Goal: Information Seeking & Learning: Learn about a topic

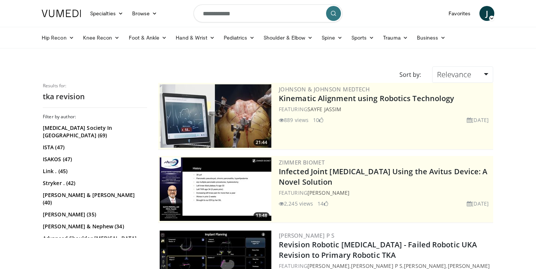
click at [282, 9] on input "**********" at bounding box center [268, 13] width 149 height 18
type input "**********"
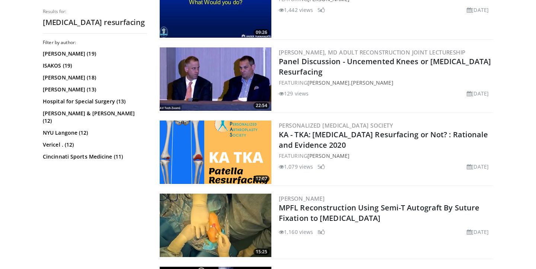
scroll to position [746, 0]
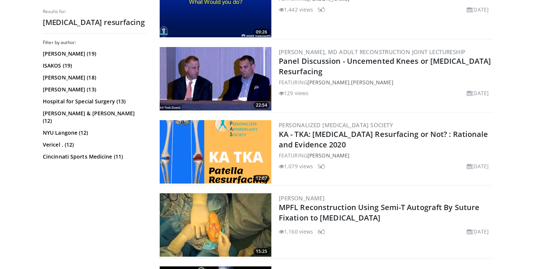
click at [237, 149] on img at bounding box center [216, 151] width 112 height 63
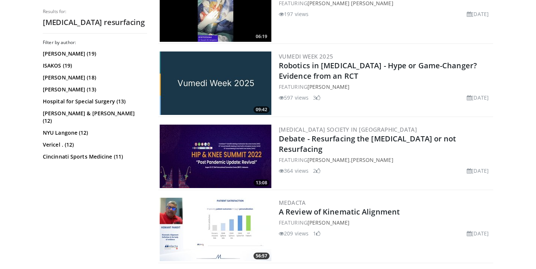
scroll to position [1035, 0]
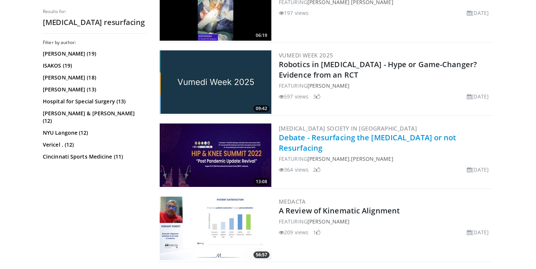
click at [450, 136] on link "Debate - Resurfacing the [MEDICAL_DATA] or not Resurfacing" at bounding box center [368, 142] width 178 height 20
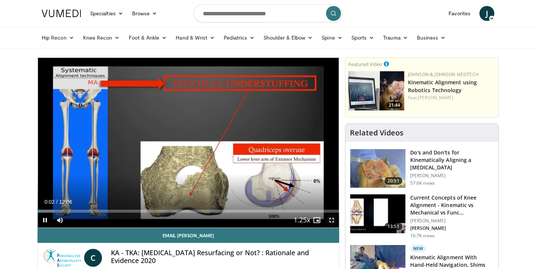
click at [330, 221] on span "Video Player" at bounding box center [331, 219] width 15 height 15
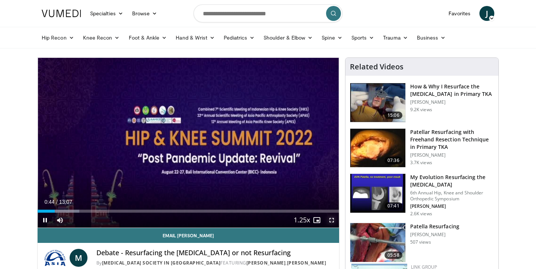
click at [335, 219] on span "Video Player" at bounding box center [331, 219] width 15 height 15
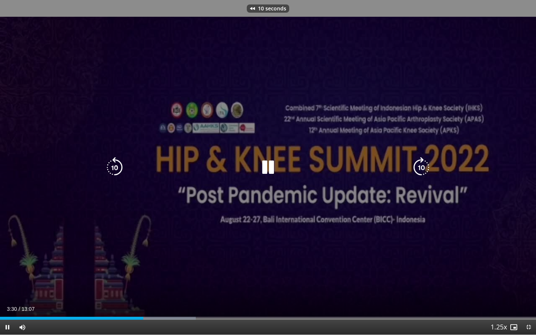
click at [377, 101] on div "10 seconds Tap to unmute" at bounding box center [268, 167] width 536 height 335
click at [422, 116] on div "10 seconds Tap to unmute" at bounding box center [268, 167] width 536 height 335
click at [300, 80] on div "10 seconds Tap to unmute" at bounding box center [268, 167] width 536 height 335
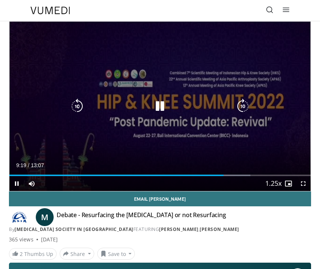
click at [155, 105] on icon "Video Player" at bounding box center [159, 106] width 15 height 15
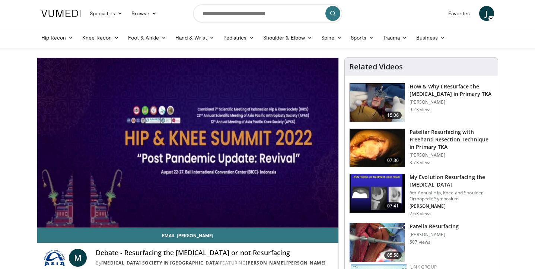
click at [425, 92] on h3 "How & Why I Resurface the [MEDICAL_DATA] in Primary TKA" at bounding box center [452, 90] width 84 height 15
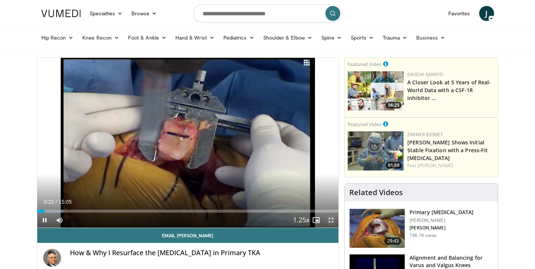
click at [330, 220] on span "Video Player" at bounding box center [331, 219] width 15 height 15
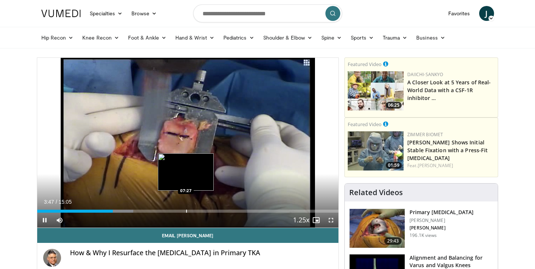
click at [186, 211] on div "Progress Bar" at bounding box center [186, 210] width 1 height 3
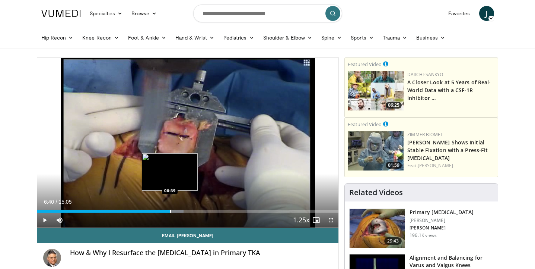
click at [170, 210] on div "Progress Bar" at bounding box center [170, 210] width 1 height 3
click at [166, 210] on div "Progress Bar" at bounding box center [166, 210] width 1 height 3
click at [162, 210] on div "Progress Bar" at bounding box center [162, 210] width 1 height 3
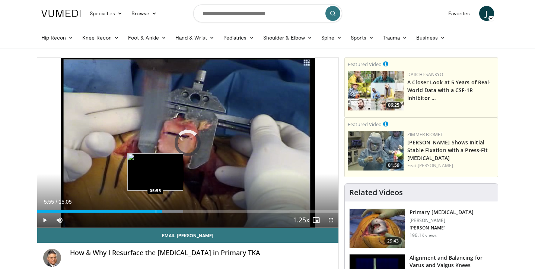
click at [156, 210] on div "Progress Bar" at bounding box center [156, 210] width 1 height 3
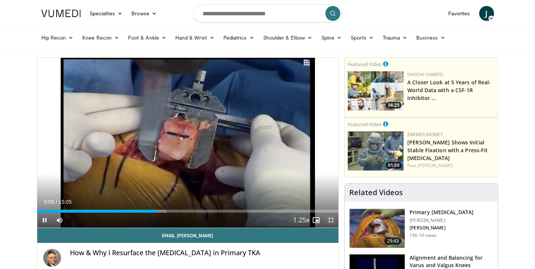
click at [329, 221] on span "Video Player" at bounding box center [331, 219] width 15 height 15
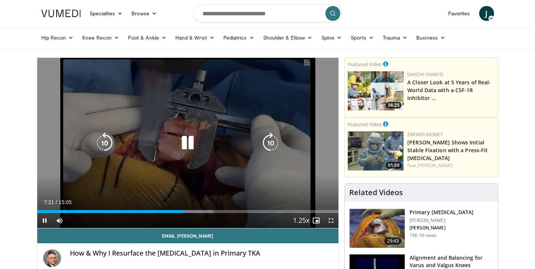
click at [187, 163] on div "30 seconds Tap to unmute" at bounding box center [188, 143] width 302 height 170
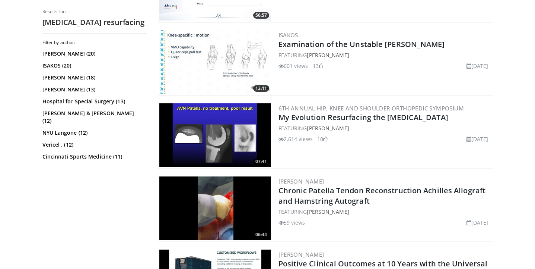
scroll to position [1224, 0]
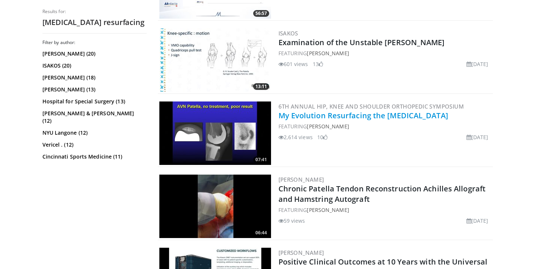
click at [367, 112] on link "My Evolution Resurfacing the [MEDICAL_DATA]" at bounding box center [364, 115] width 170 height 10
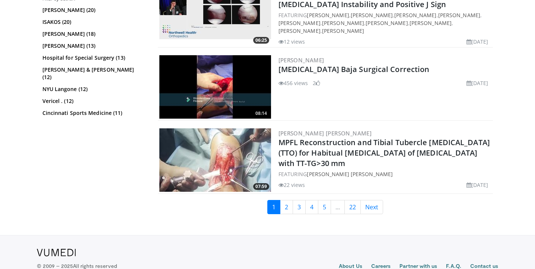
scroll to position [1868, 0]
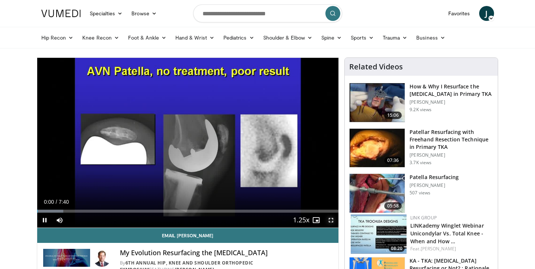
click at [333, 224] on span "Video Player" at bounding box center [331, 219] width 15 height 15
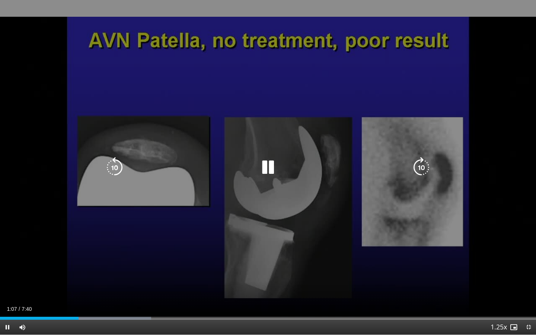
click at [440, 230] on div "10 seconds Tap to unmute" at bounding box center [268, 167] width 536 height 335
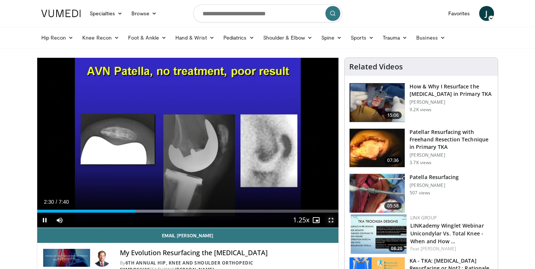
click at [330, 219] on span "Video Player" at bounding box center [331, 219] width 15 height 15
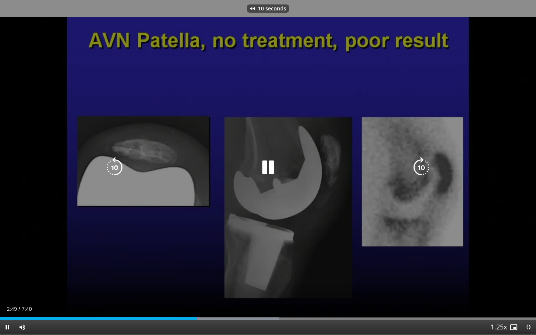
click at [403, 228] on div "10 seconds Tap to unmute" at bounding box center [268, 167] width 536 height 335
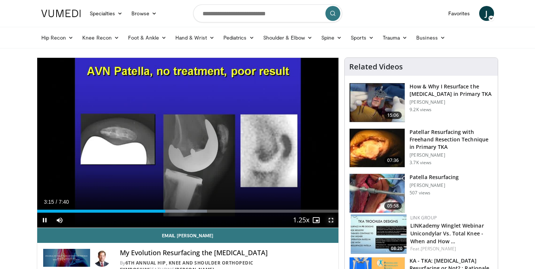
click at [329, 219] on span "Video Player" at bounding box center [331, 219] width 15 height 15
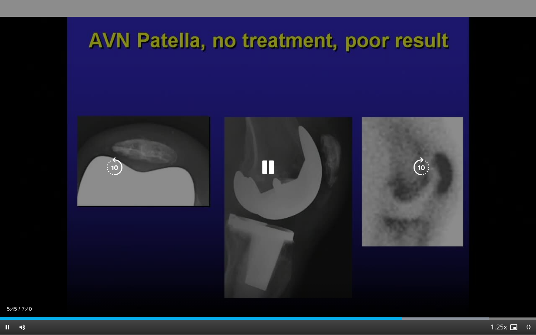
click at [209, 209] on div "10 seconds Tap to unmute" at bounding box center [268, 167] width 536 height 335
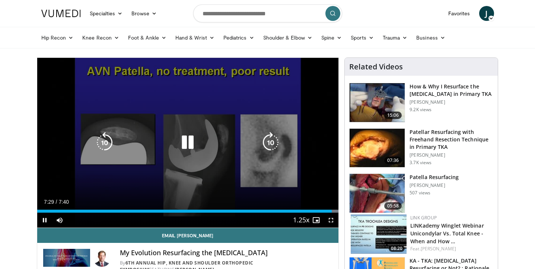
click at [230, 132] on div "10 seconds Tap to unmute" at bounding box center [188, 143] width 302 height 170
